Goal: Navigation & Orientation: Understand site structure

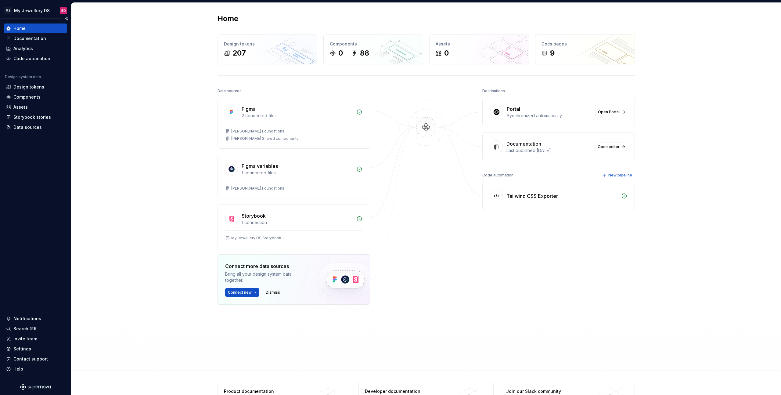
click at [24, 80] on div "Design system data" at bounding box center [35, 77] width 63 height 7
click at [37, 87] on div "Design tokens" at bounding box center [28, 87] width 31 height 6
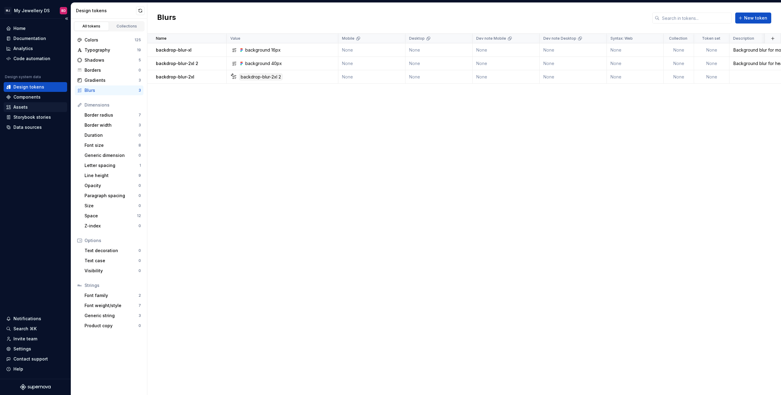
click at [22, 111] on div "Assets" at bounding box center [35, 107] width 63 height 10
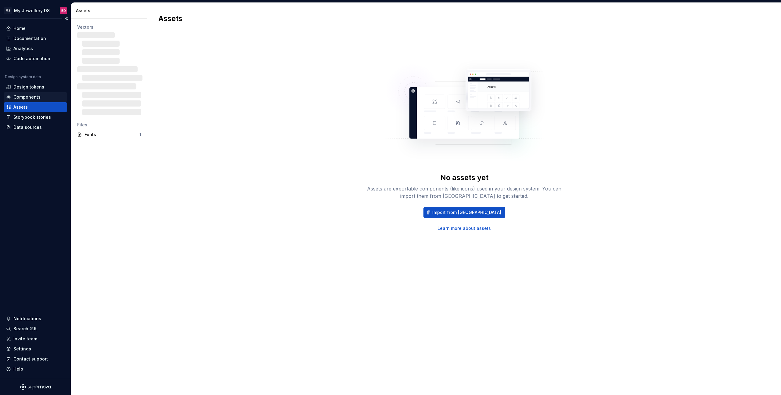
click at [27, 95] on div "Components" at bounding box center [26, 97] width 27 height 6
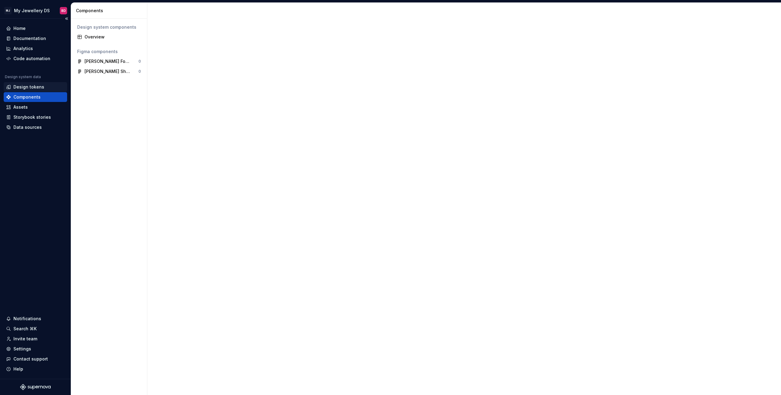
click at [32, 85] on div "Design tokens" at bounding box center [28, 87] width 31 height 6
